Goal: Task Accomplishment & Management: Manage account settings

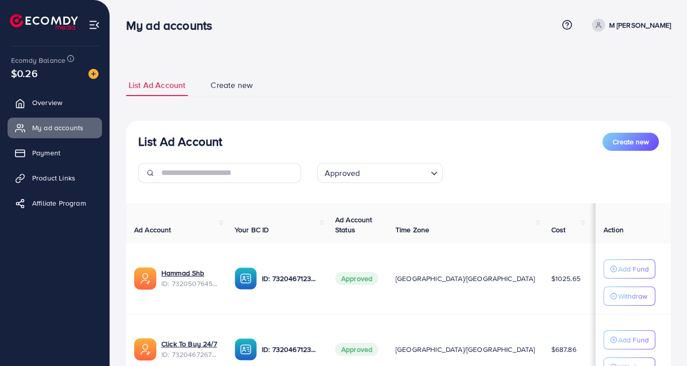
scroll to position [12, 0]
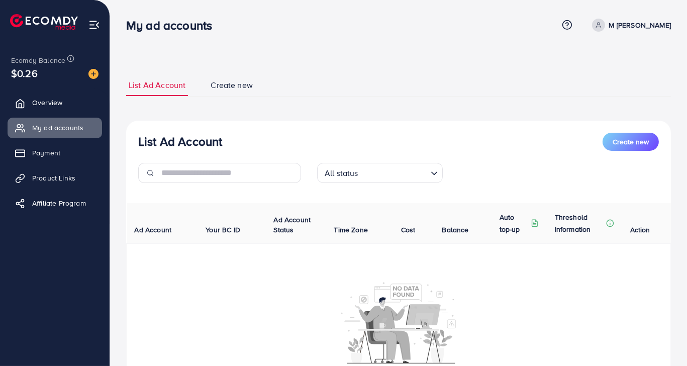
click at [408, 182] on div "All status Loading..." at bounding box center [380, 173] width 126 height 20
click at [410, 176] on input "Search for option" at bounding box center [393, 173] width 65 height 16
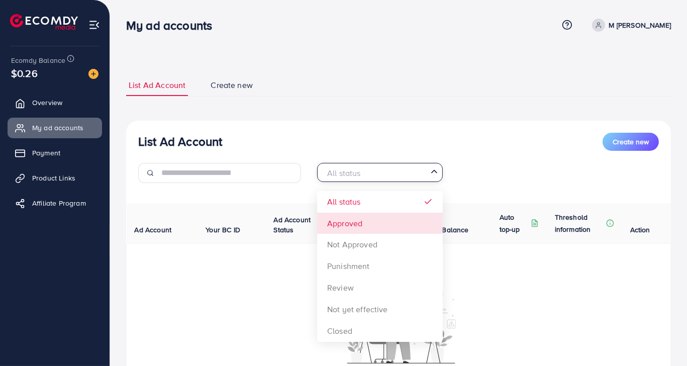
click at [381, 228] on div "List Ad Account Create new All status Loading... All status Approved Not Approv…" at bounding box center [398, 267] width 545 height 293
